Goal: Check status

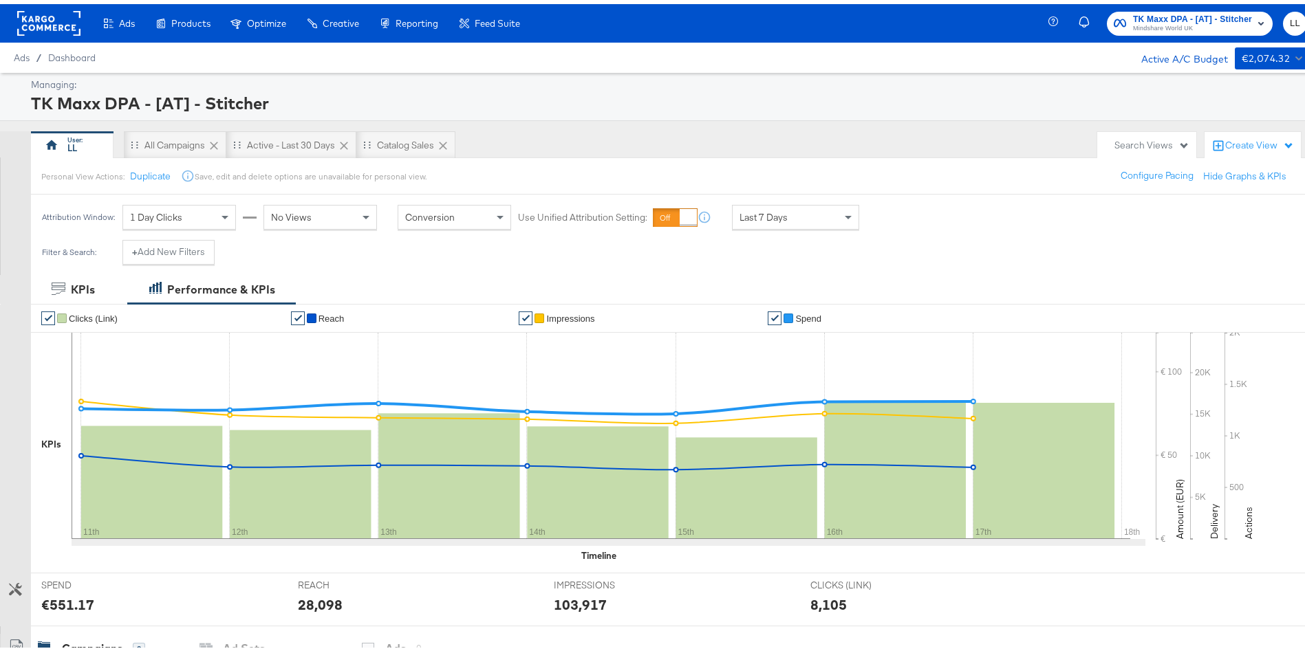
click at [1187, 11] on span "TK Maxx DPA - [AT] - Stitcher" at bounding box center [1192, 15] width 119 height 14
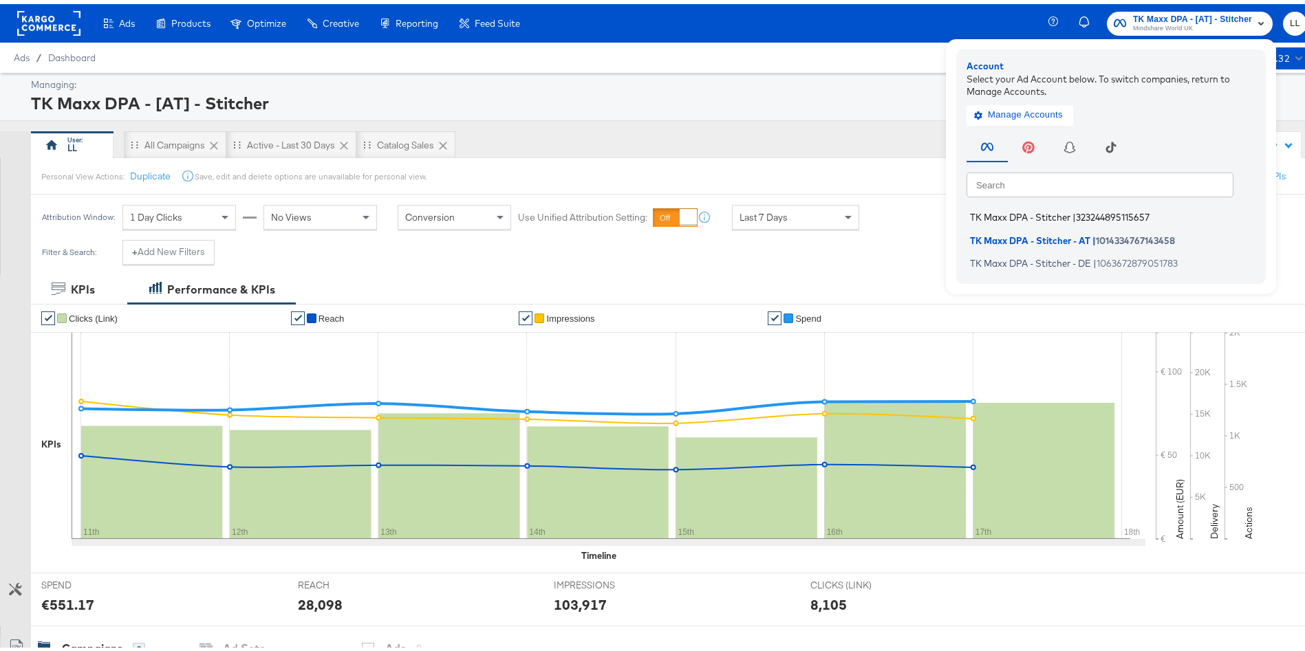
click at [1031, 215] on span "TK Maxx DPA - Stitcher" at bounding box center [1020, 213] width 100 height 11
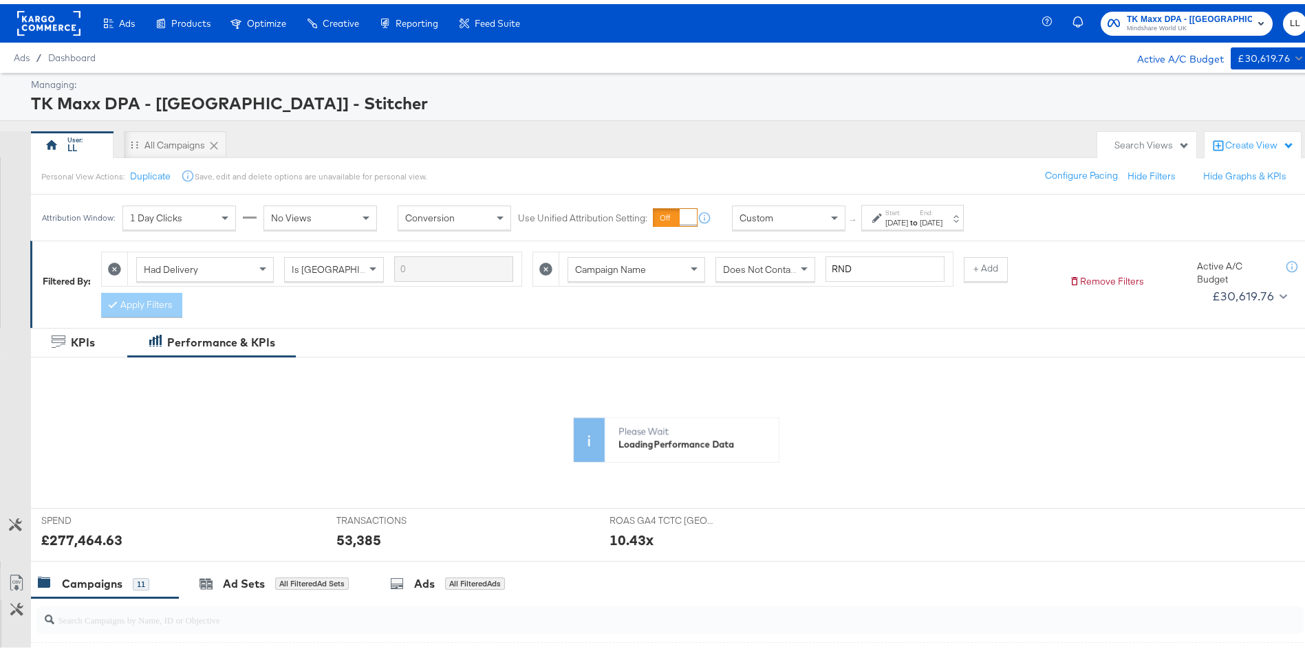
click at [1243, 395] on div "Please Wait Loading Performance Data" at bounding box center [676, 392] width 1290 height 131
click at [908, 209] on label "Start:" at bounding box center [896, 208] width 23 height 9
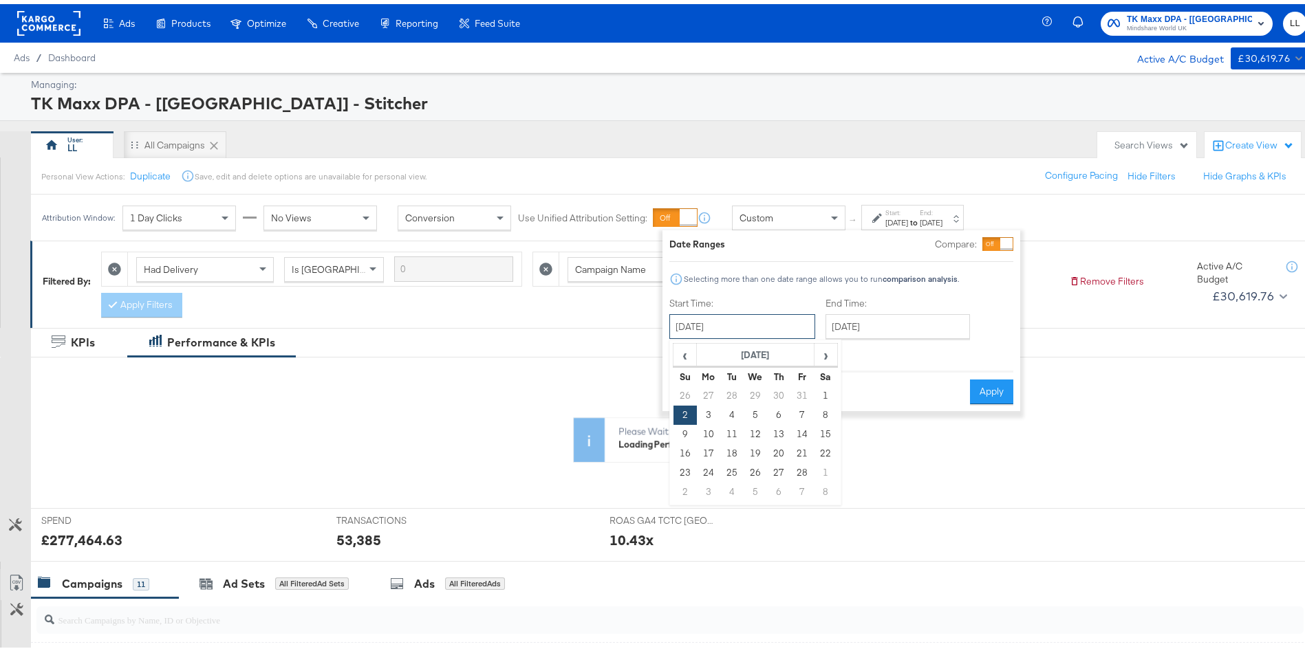
click at [746, 332] on input "[DATE]" at bounding box center [742, 322] width 146 height 25
click at [819, 345] on span "›" at bounding box center [825, 351] width 21 height 21
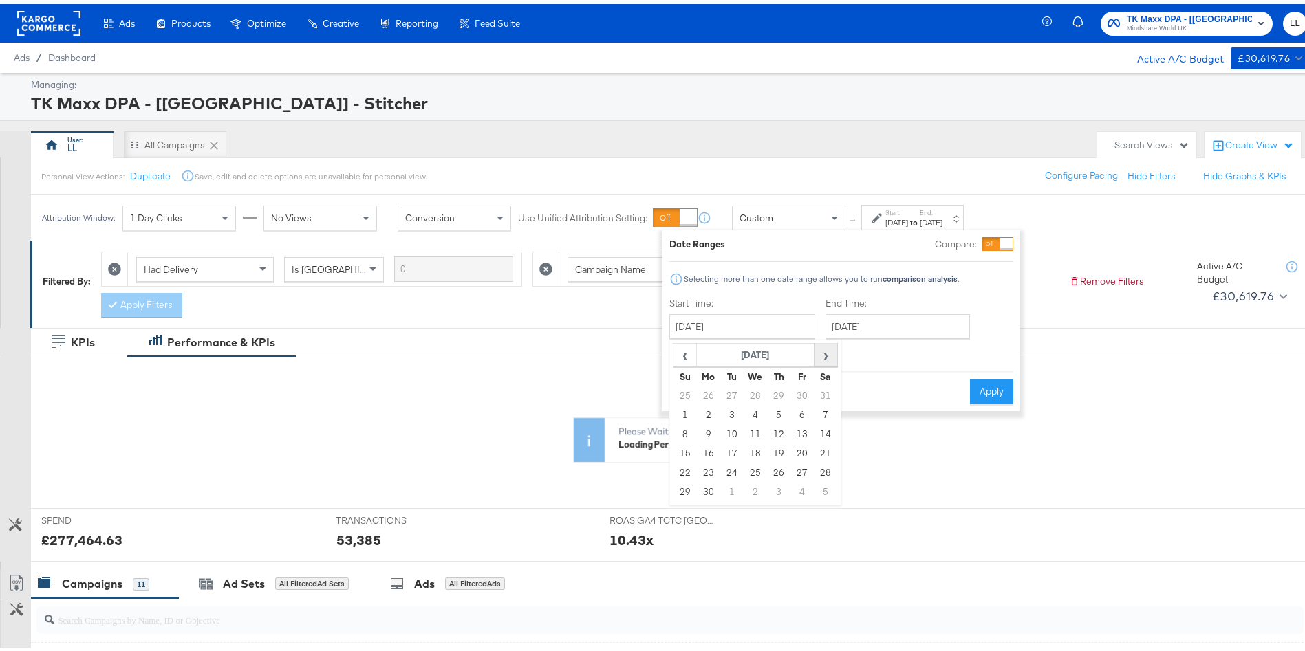
click at [819, 345] on span "›" at bounding box center [825, 351] width 21 height 21
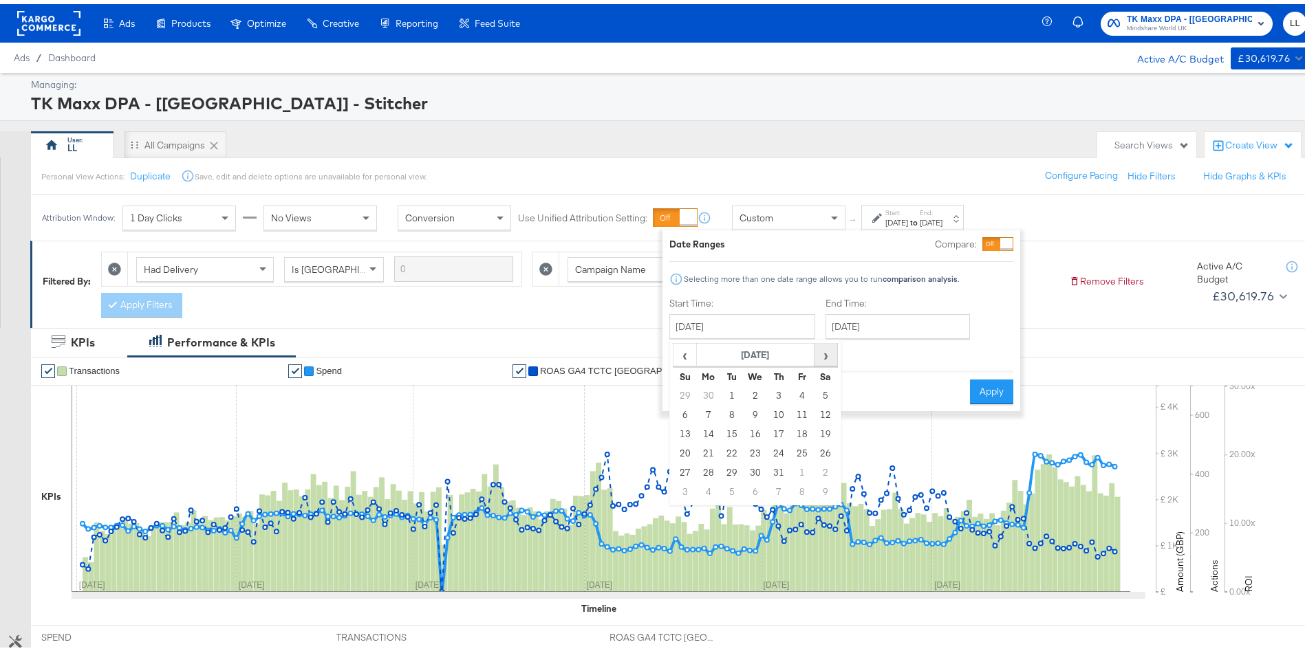
click at [832, 350] on span "›" at bounding box center [825, 351] width 21 height 21
click at [678, 413] on td "3" at bounding box center [684, 411] width 23 height 19
type input "[DATE]"
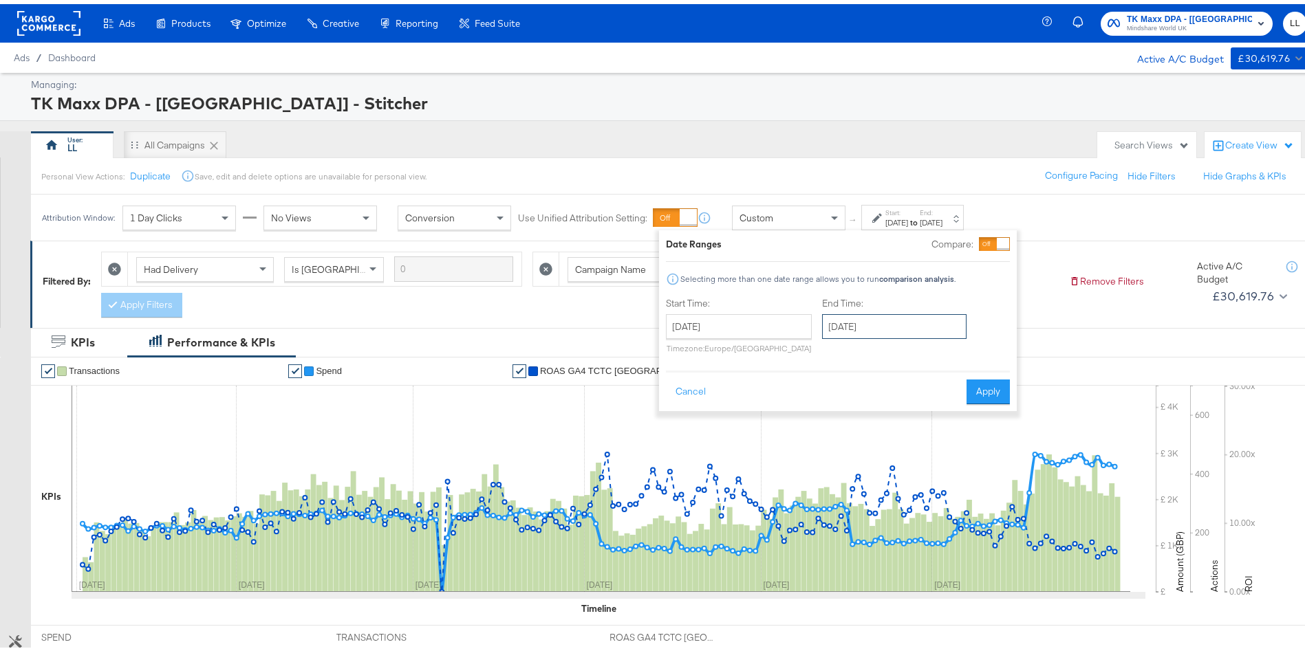
click at [862, 318] on input "[DATE]" at bounding box center [894, 322] width 144 height 25
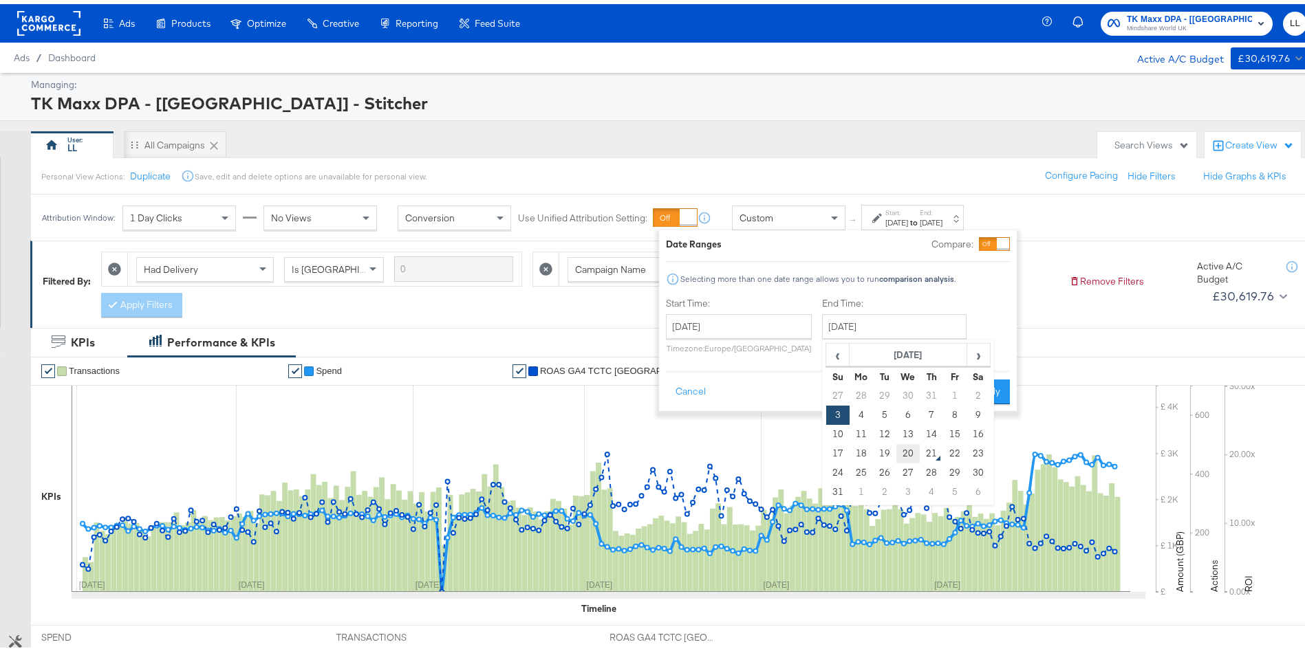
click at [905, 448] on td "20" at bounding box center [907, 449] width 23 height 19
type input "[DATE]"
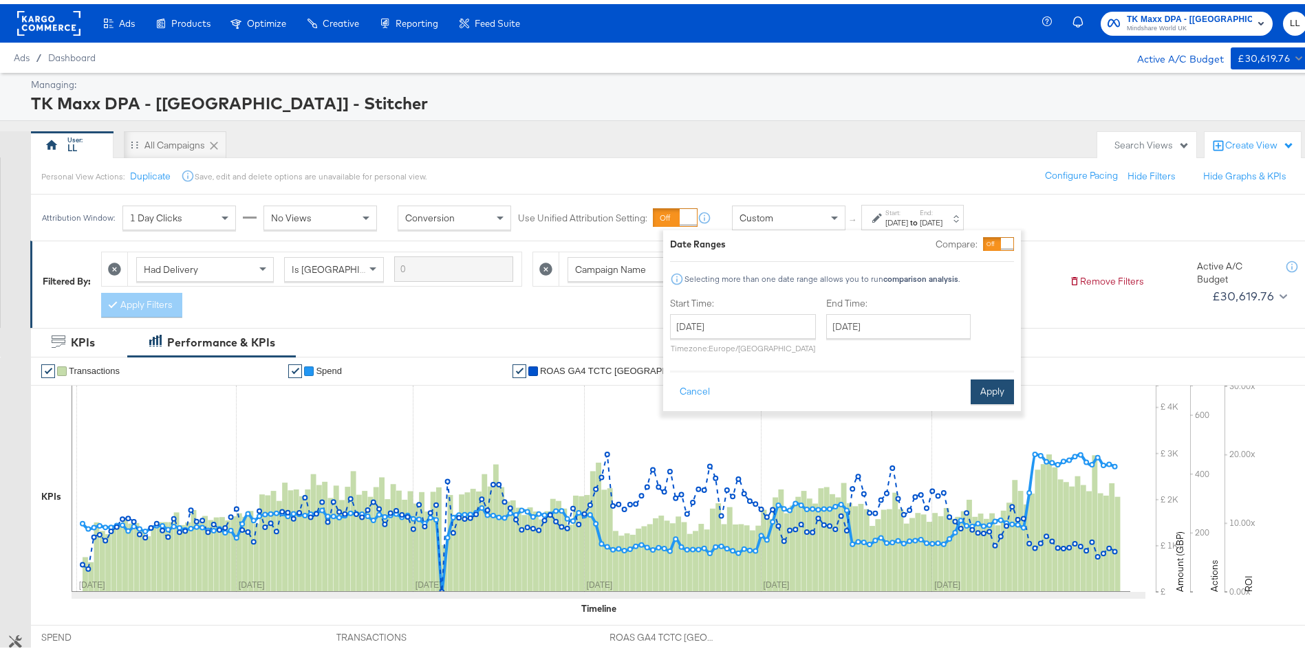
click at [997, 380] on button "Apply" at bounding box center [992, 388] width 43 height 25
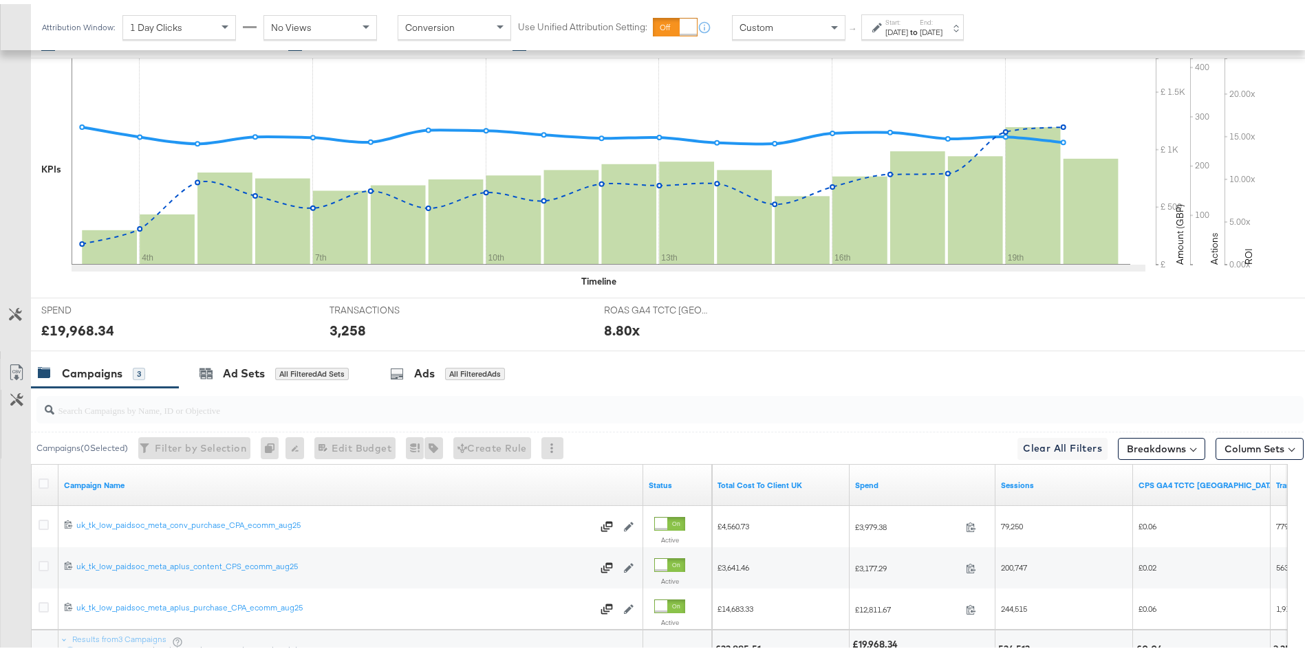
scroll to position [444, 0]
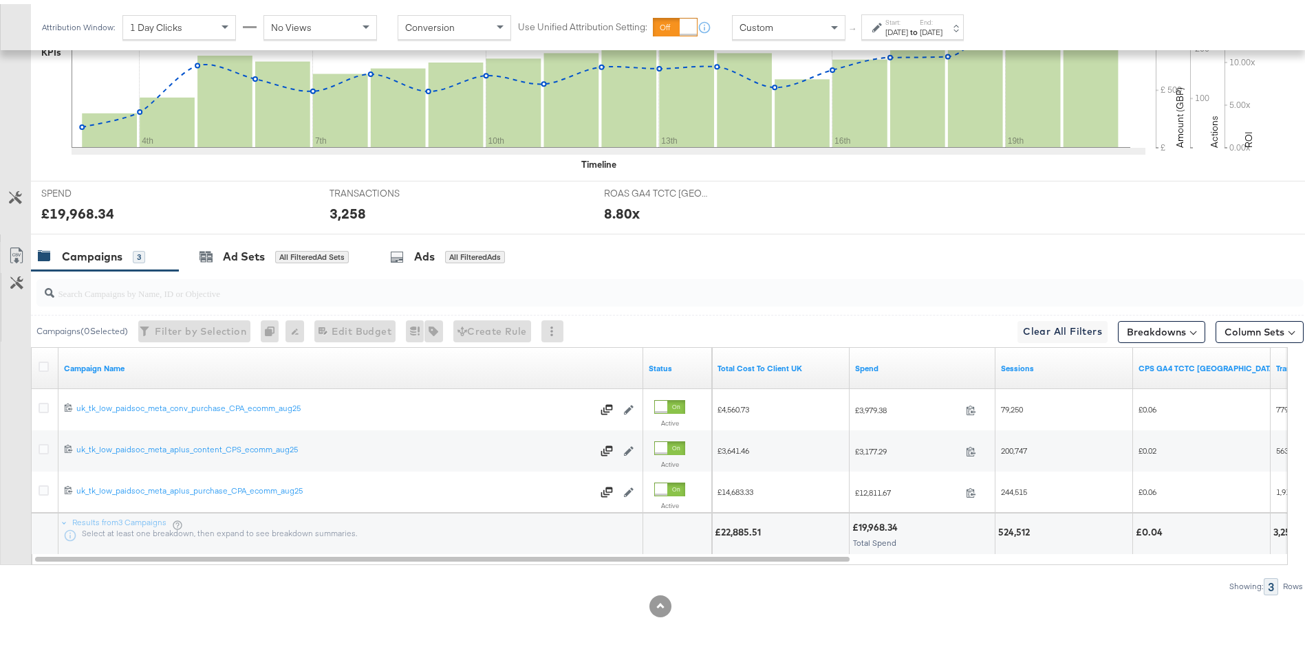
click at [735, 528] on div "£22,885.51" at bounding box center [740, 528] width 50 height 13
copy div "22,885.51"
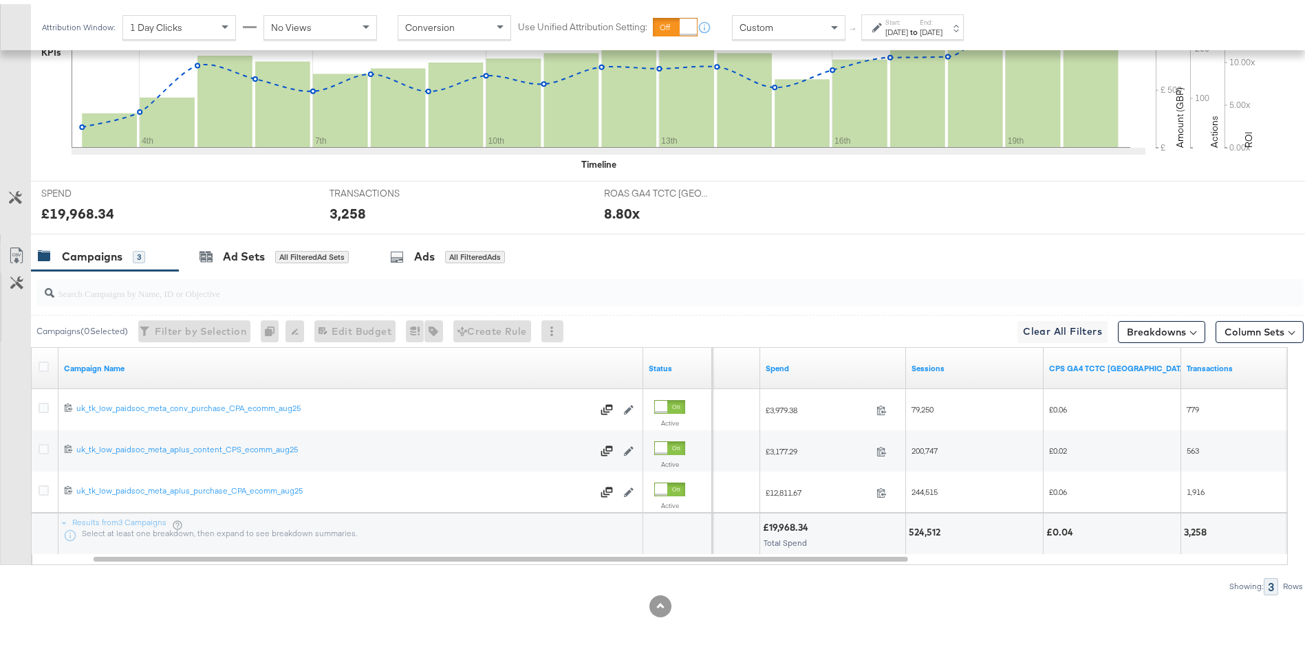
click at [920, 527] on div "524,512" at bounding box center [927, 528] width 36 height 13
copy div "524,512"
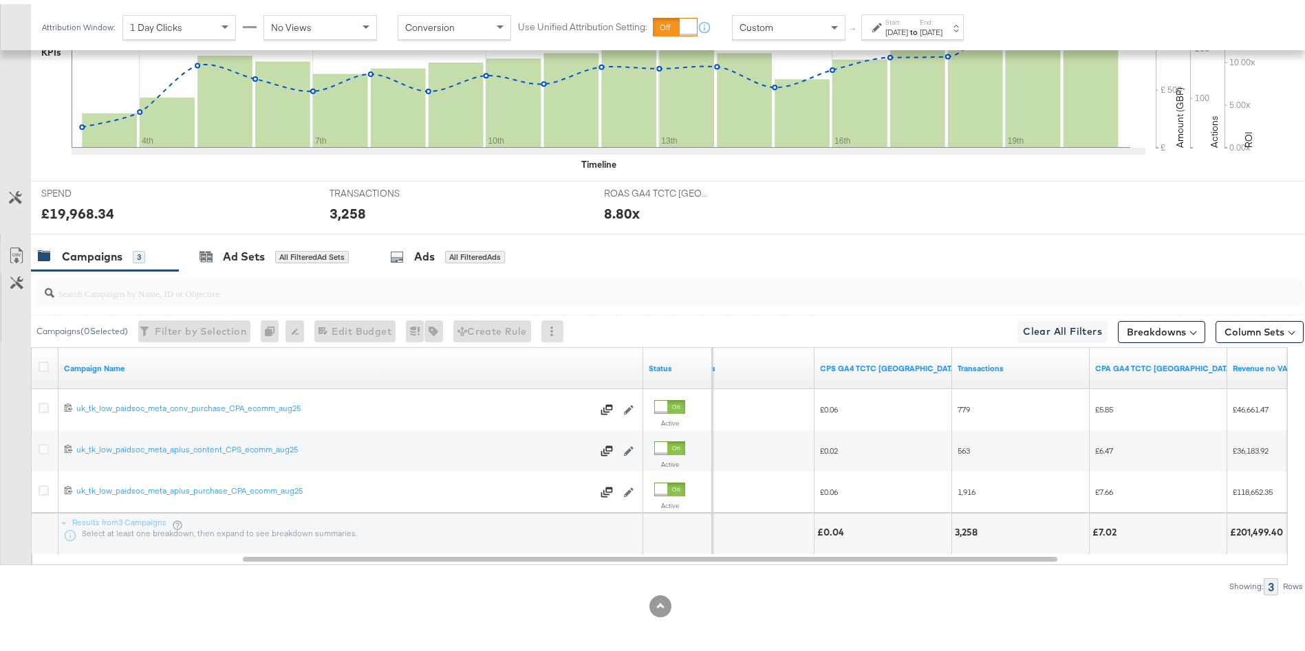
click at [965, 523] on div "3,258" at bounding box center [968, 528] width 27 height 13
copy div "3,258"
